Goal: Communication & Community: Answer question/provide support

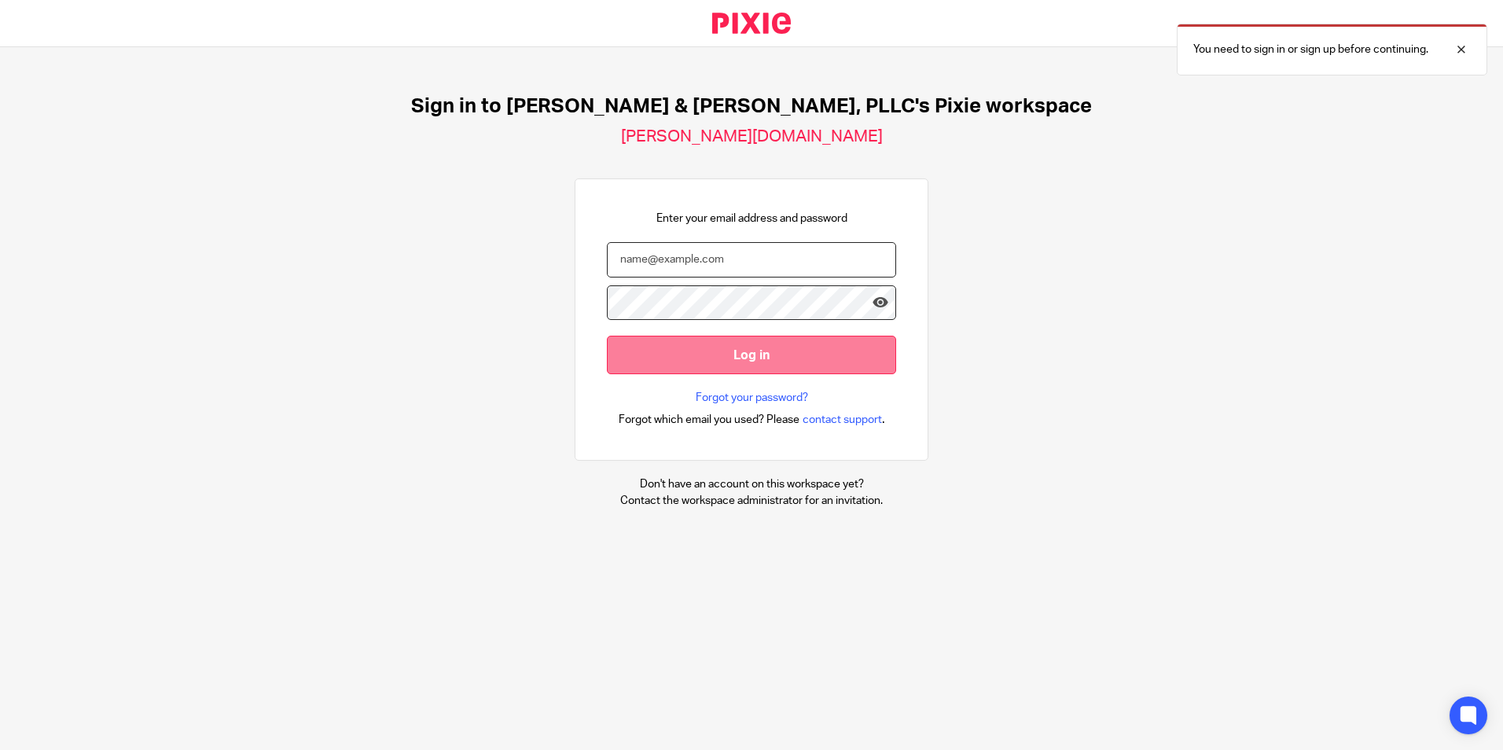
type input "natalie@leesmithcpa.com"
click at [734, 354] on input "Log in" at bounding box center [751, 355] width 289 height 39
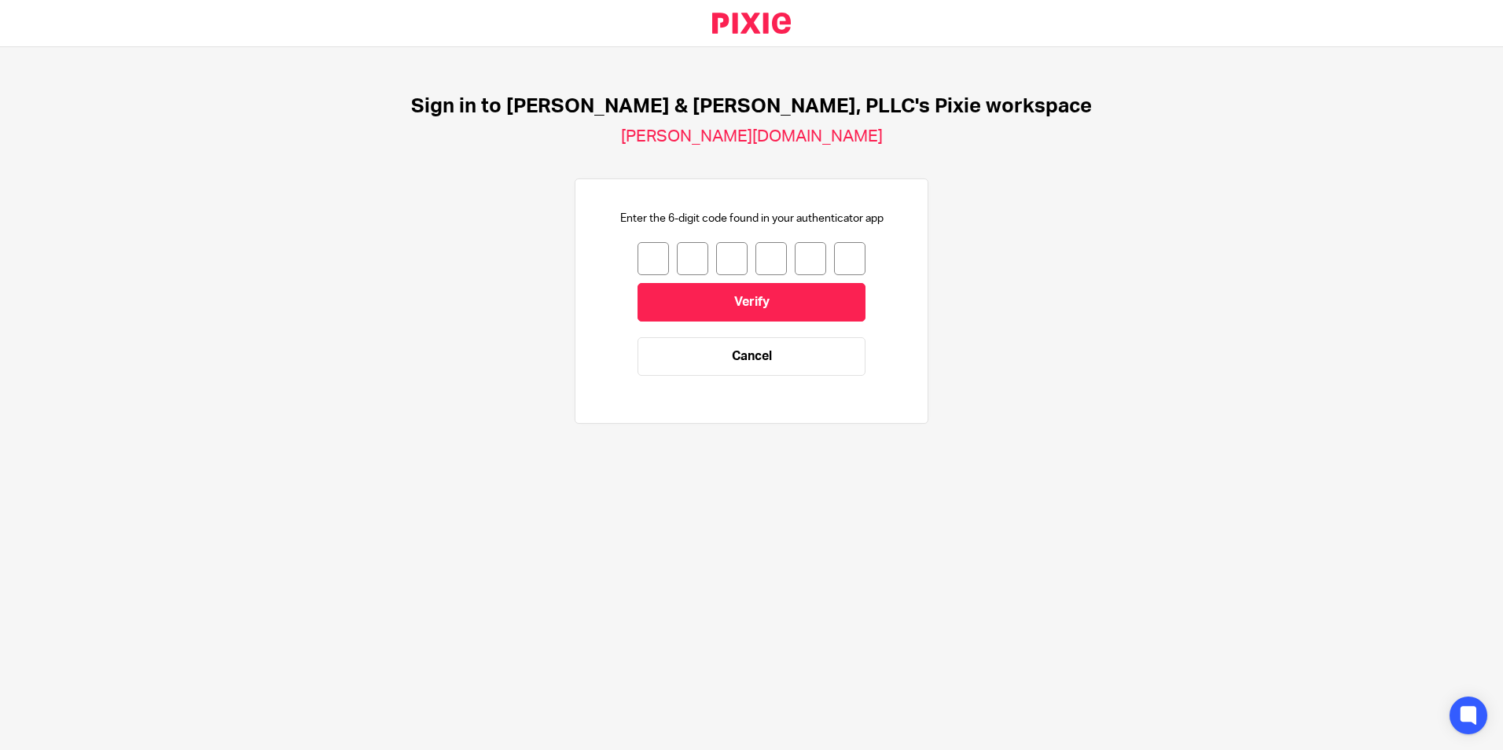
click at [639, 257] on input "number" at bounding box center [652, 258] width 31 height 33
type input "1"
type input "5"
type input "2"
type input "3"
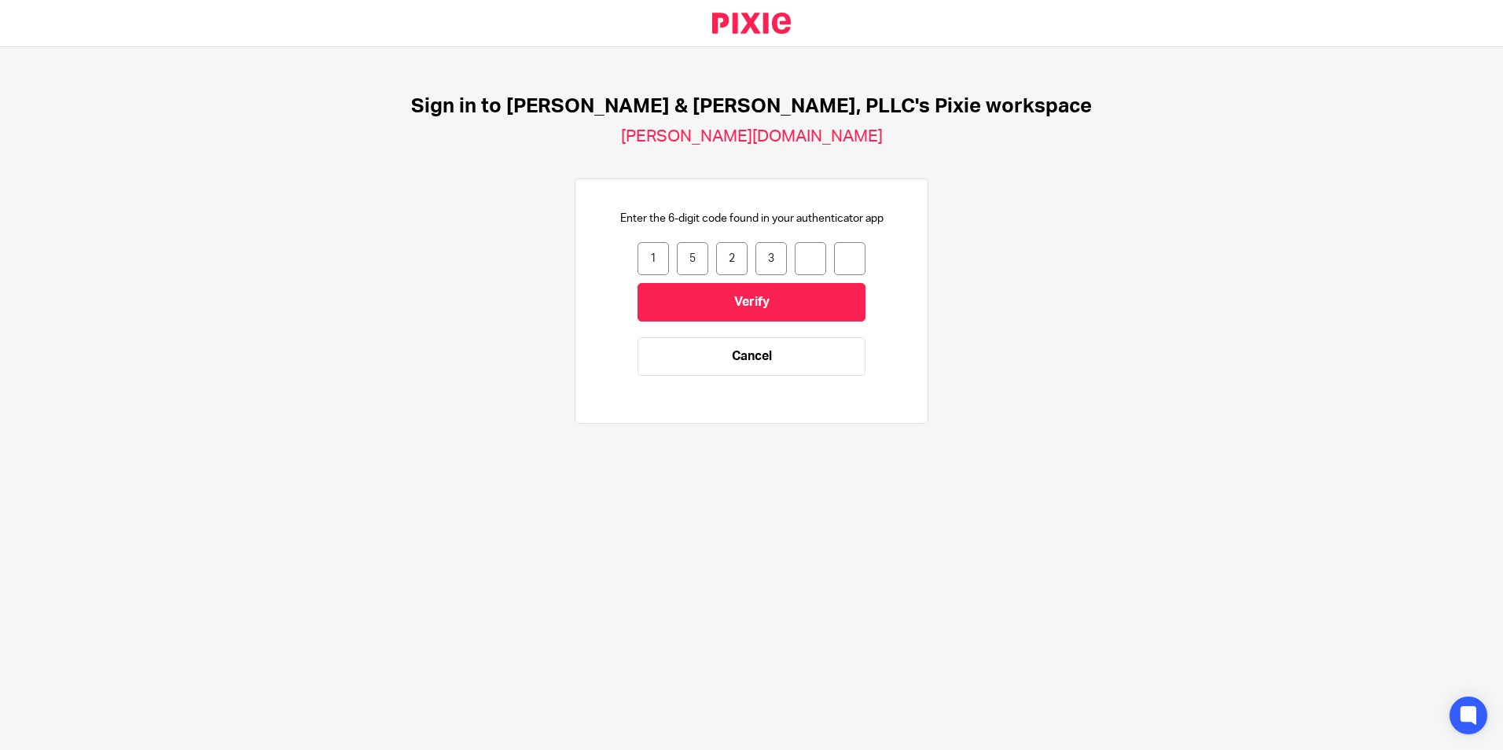
type input "0"
type input "9"
click at [710, 319] on input "Verify" at bounding box center [751, 302] width 228 height 39
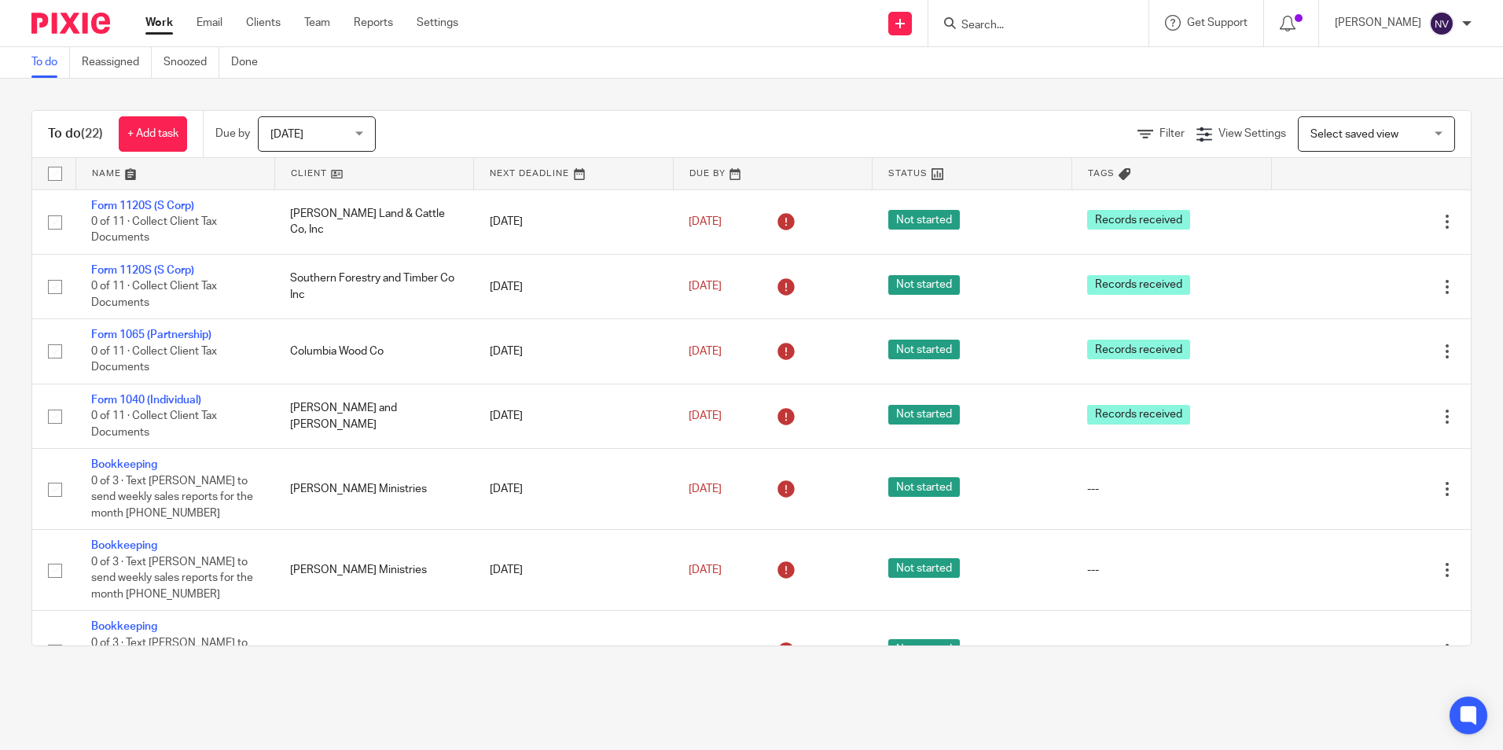
click at [1039, 34] on div at bounding box center [1038, 23] width 220 height 46
click at [996, 26] on input "Search" at bounding box center [1030, 26] width 141 height 14
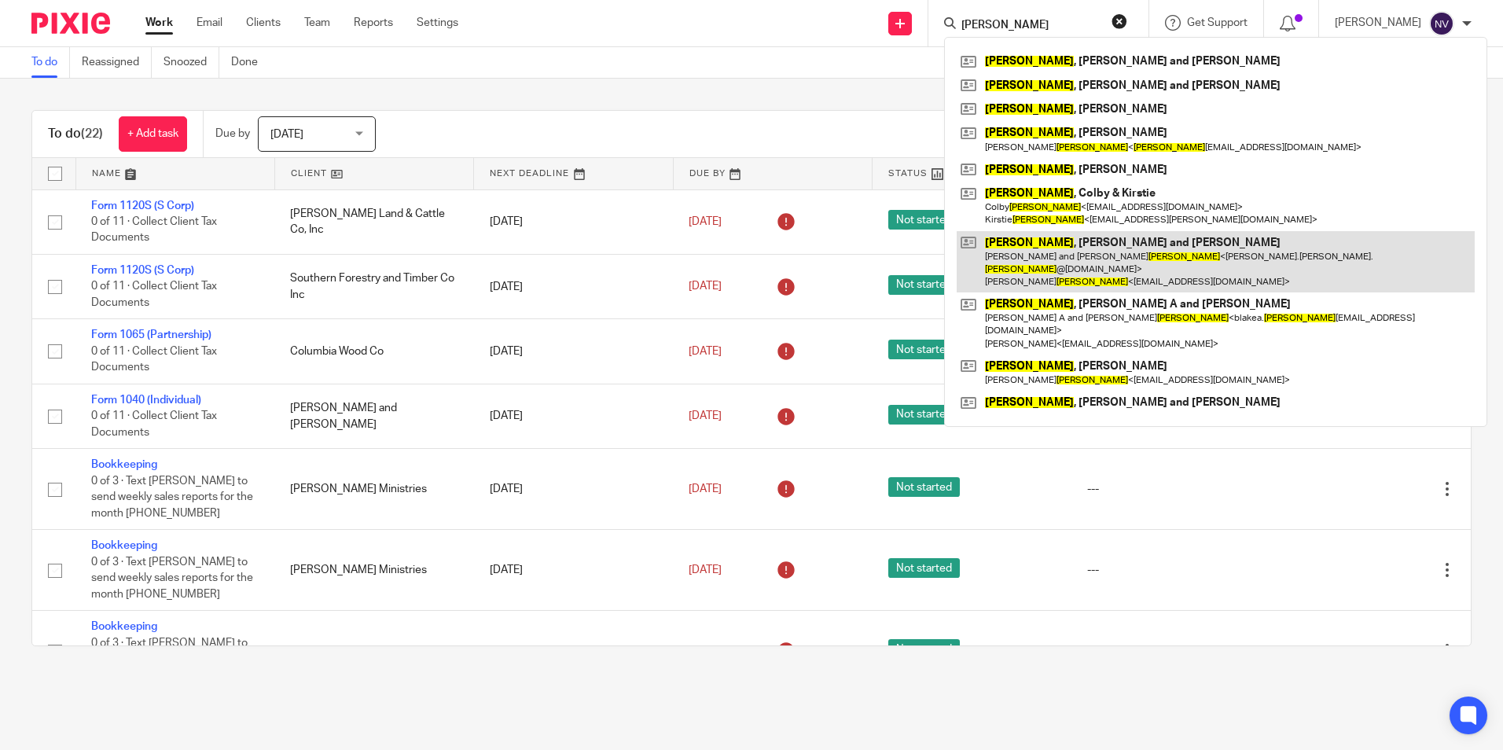
type input "smith"
click at [1016, 259] on link at bounding box center [1215, 262] width 518 height 62
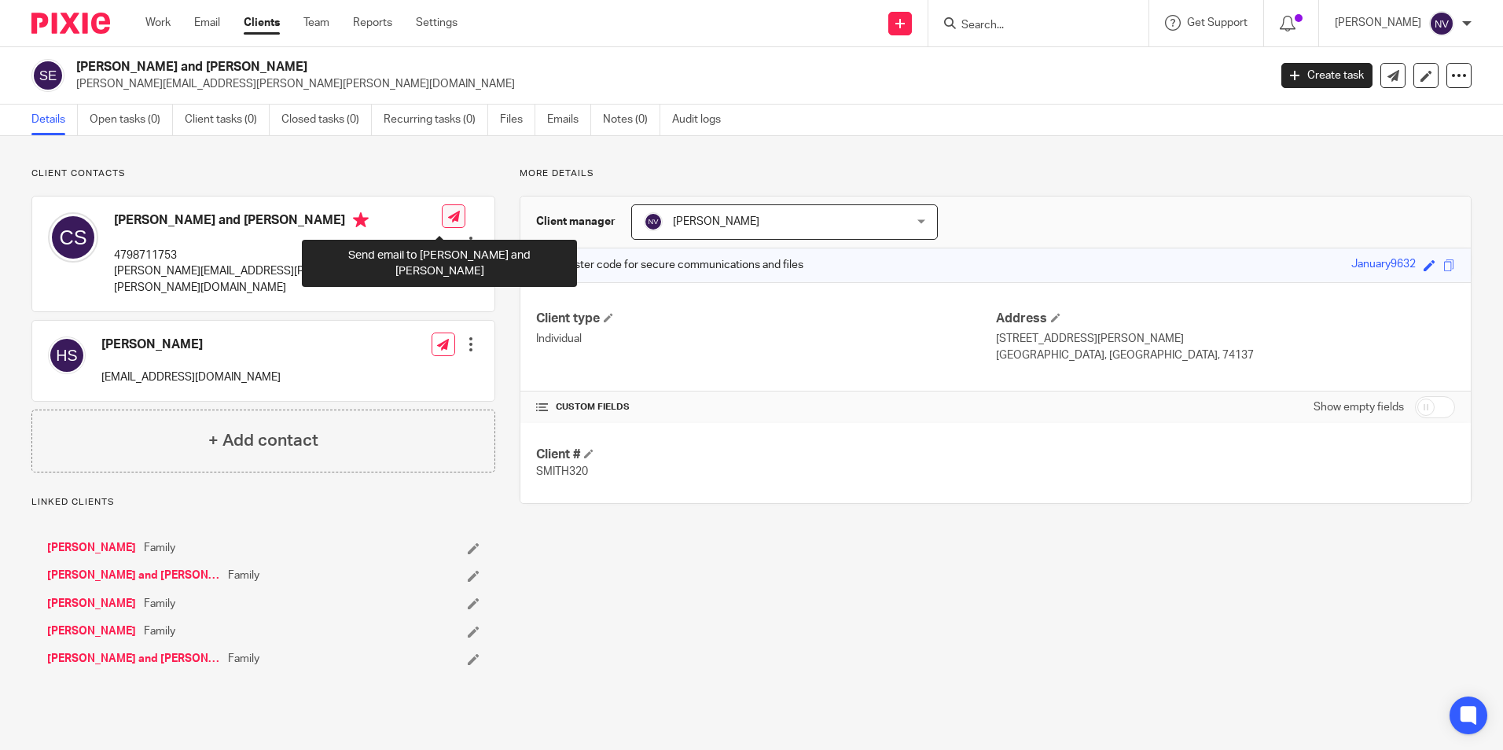
click at [448, 219] on icon at bounding box center [454, 217] width 12 height 12
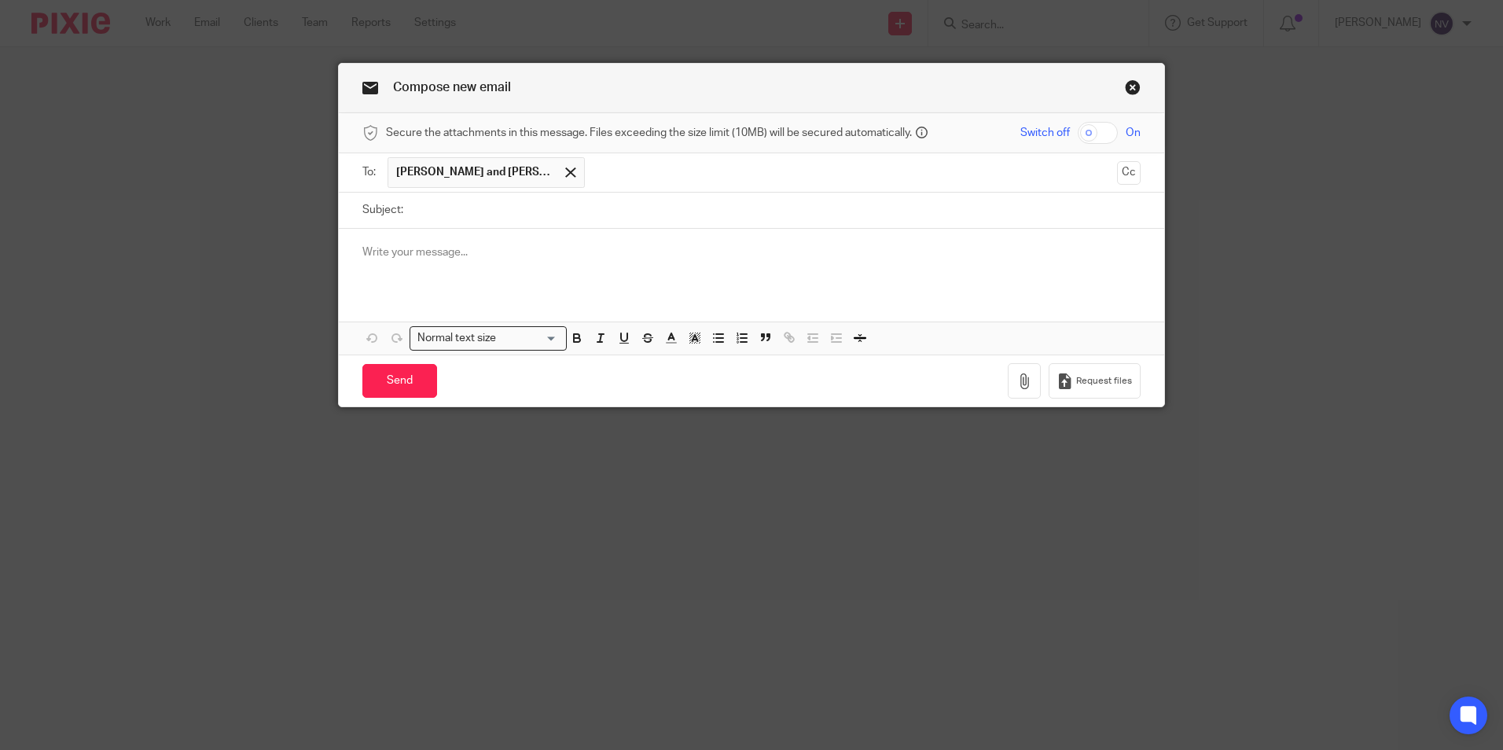
click at [438, 216] on input "Subject:" at bounding box center [775, 210] width 729 height 35
type input "2024 Tax"
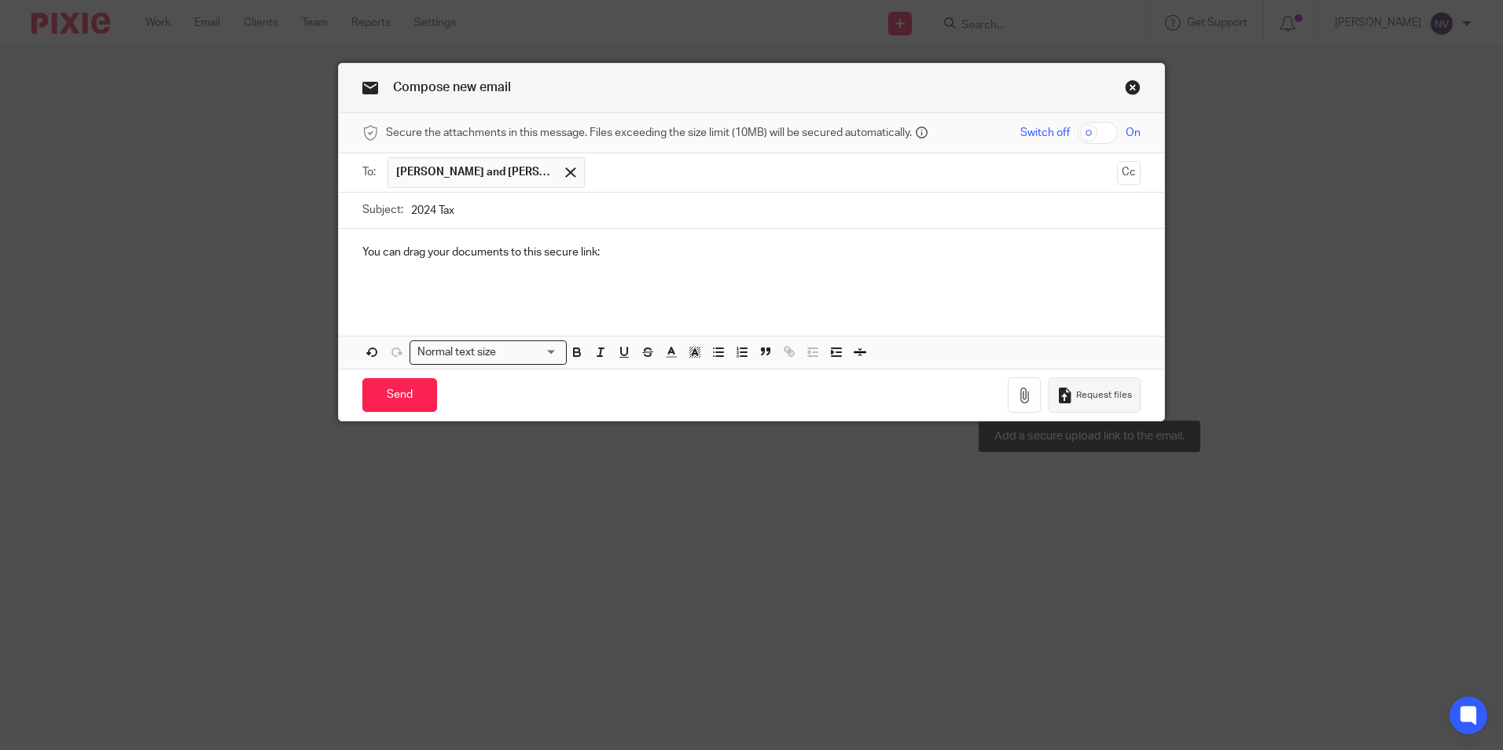
click at [1118, 387] on button "Request files" at bounding box center [1093, 394] width 91 height 35
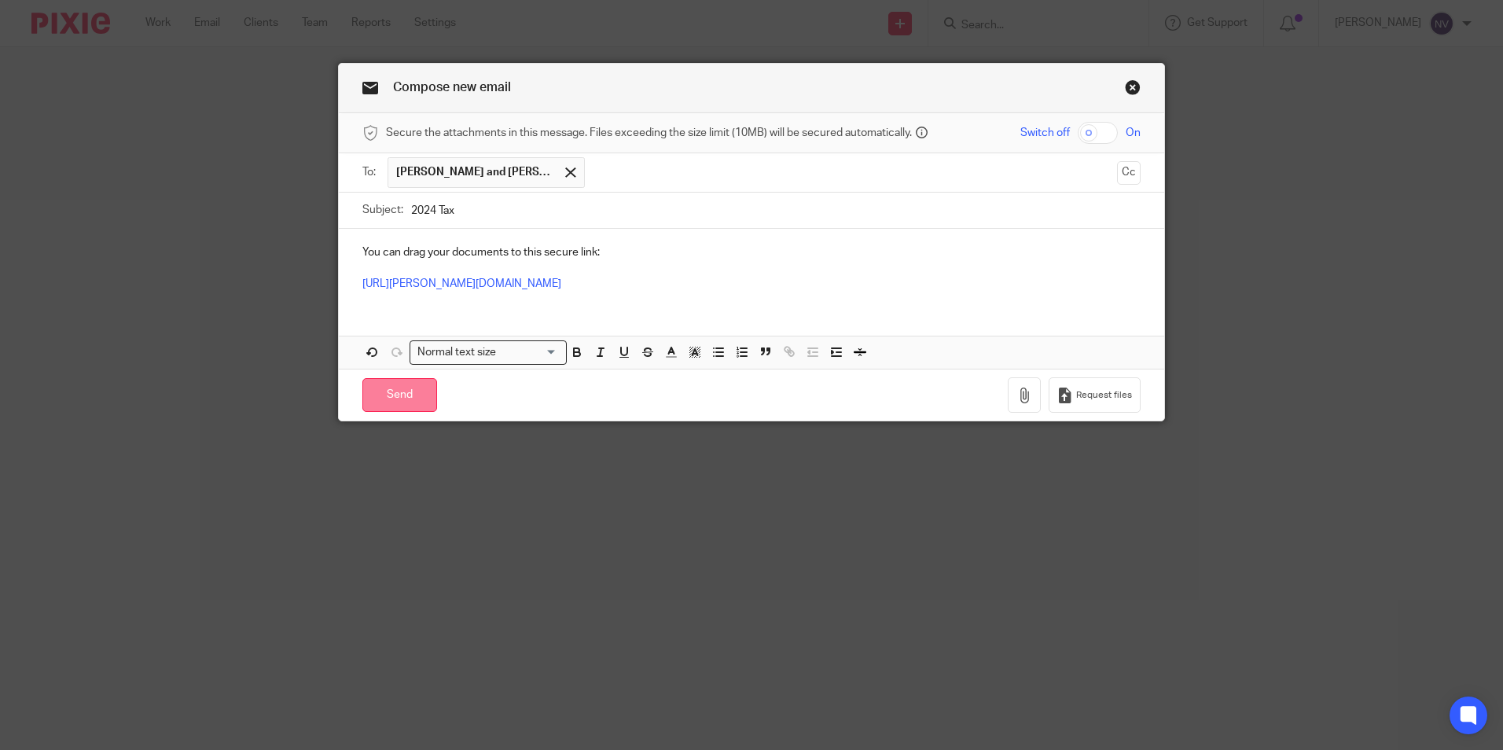
click at [381, 382] on input "Send" at bounding box center [399, 395] width 75 height 34
